Goal: Transaction & Acquisition: Purchase product/service

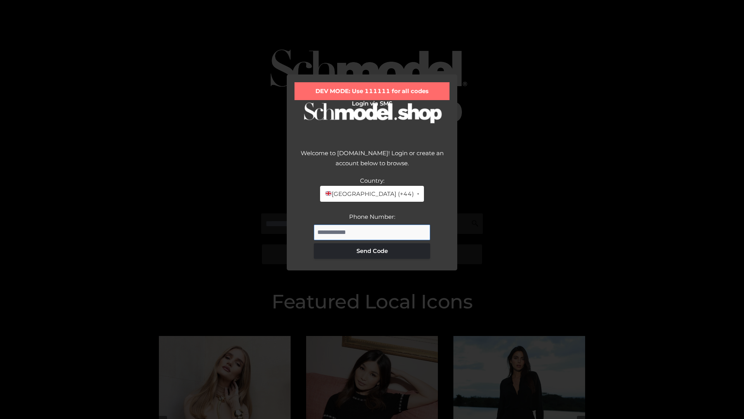
click at [372, 232] on input "Phone Number:" at bounding box center [372, 232] width 116 height 16
type input "**********"
click at [372, 250] on button "Send Code" at bounding box center [372, 251] width 116 height 16
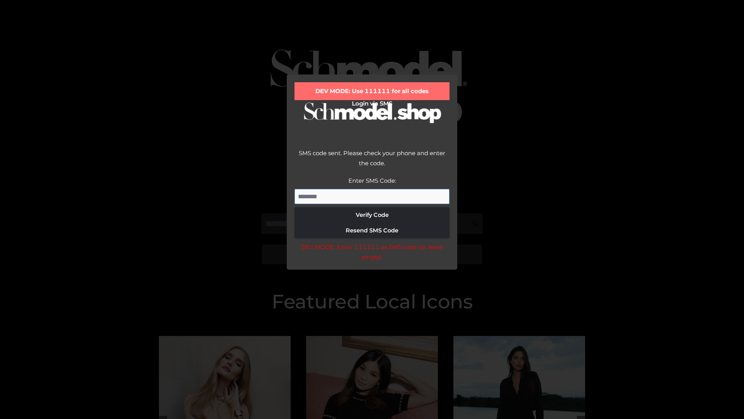
click at [372, 196] on input "Enter SMS Code:" at bounding box center [372, 197] width 155 height 16
type input "******"
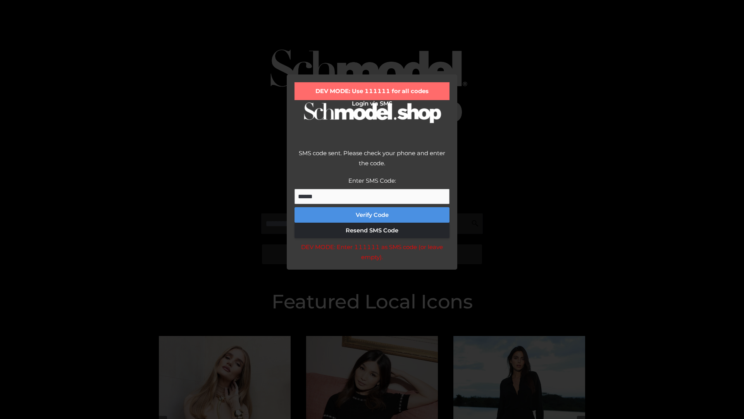
click at [372, 215] on button "Verify Code" at bounding box center [372, 215] width 155 height 16
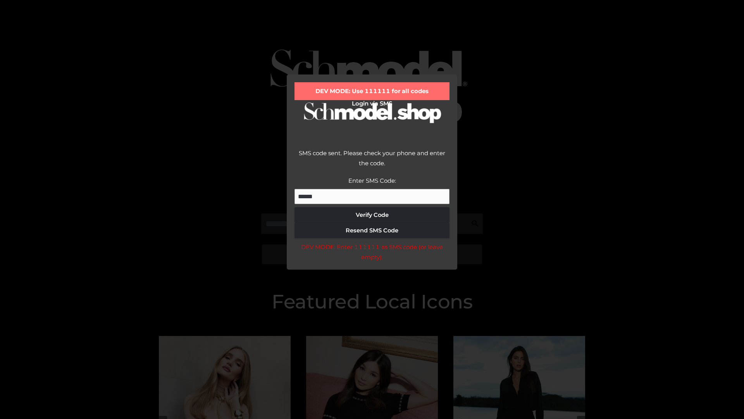
click at [372, 254] on div "DEV MODE: Enter 111111 as SMS code (or leave empty)." at bounding box center [372, 252] width 155 height 20
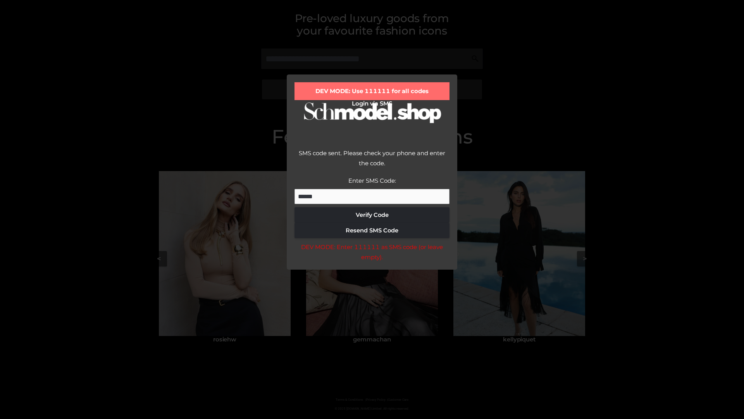
scroll to position [165, 0]
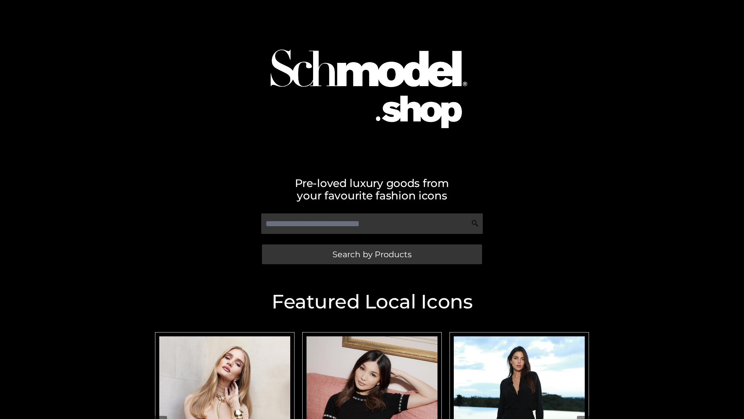
scroll to position [165, 0]
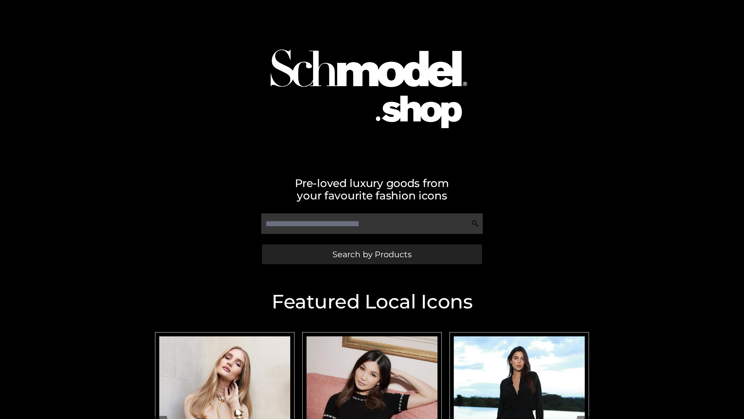
click at [372, 254] on span "Search by Products" at bounding box center [372, 254] width 79 height 8
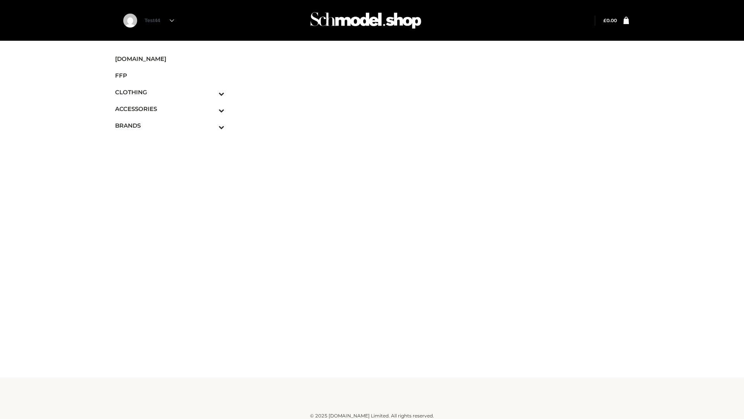
scroll to position [5, 0]
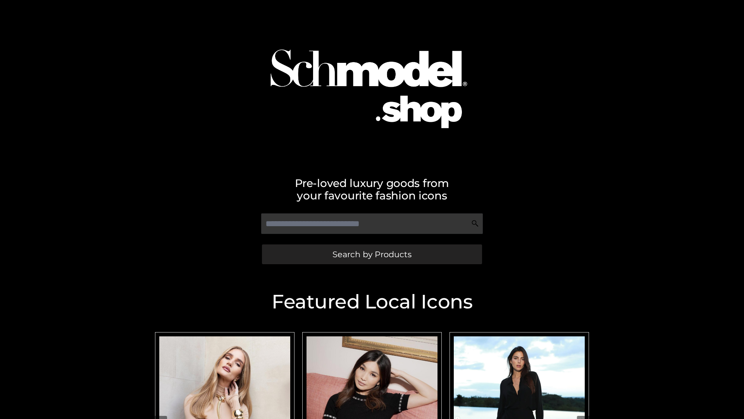
click at [372, 254] on span "Search by Products" at bounding box center [372, 254] width 79 height 8
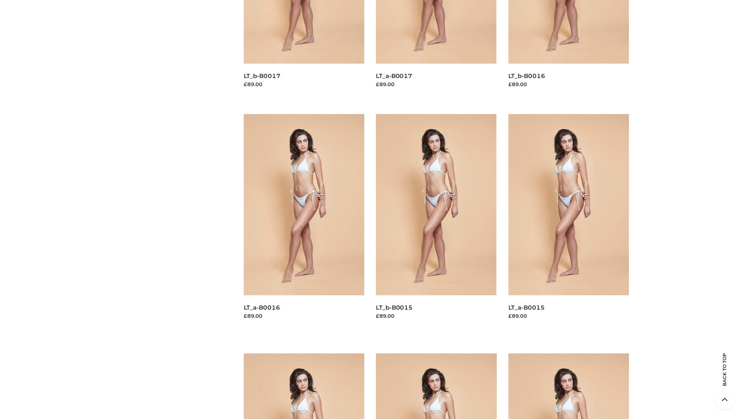
scroll to position [1102, 0]
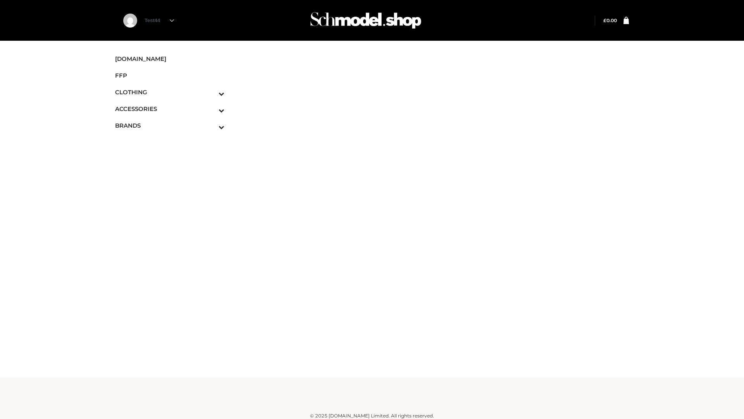
scroll to position [5, 0]
